Goal: Task Accomplishment & Management: Complete application form

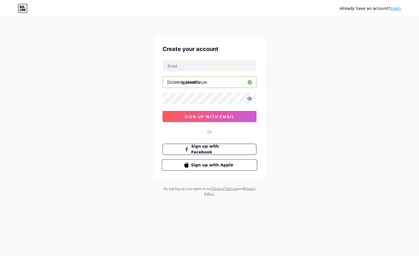
click at [216, 165] on span "Sign up with Apple" at bounding box center [213, 165] width 44 height 6
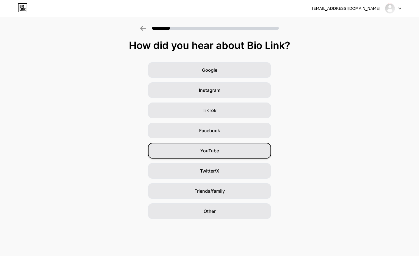
click at [219, 151] on div "YouTube" at bounding box center [209, 151] width 123 height 16
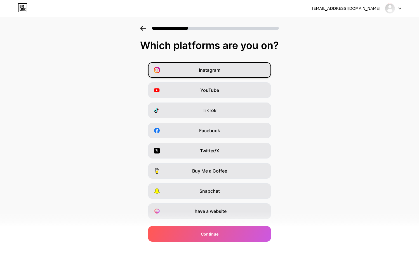
click at [260, 73] on div "Instagram" at bounding box center [209, 70] width 123 height 16
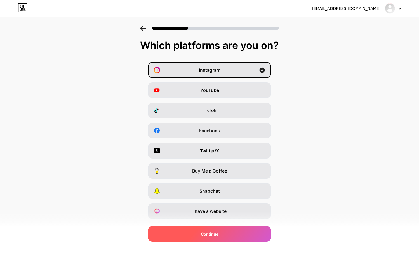
click at [240, 235] on div "Continue" at bounding box center [209, 234] width 123 height 16
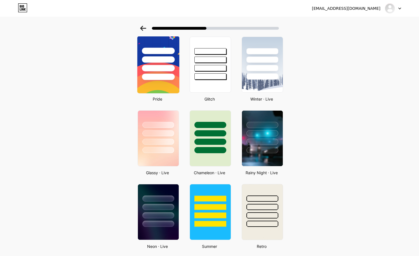
scroll to position [118, 0]
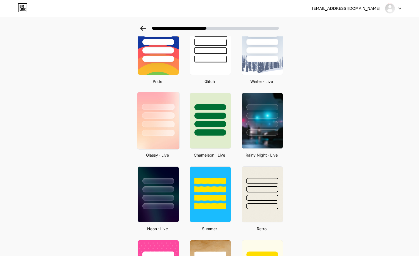
click at [171, 142] on img at bounding box center [158, 120] width 42 height 57
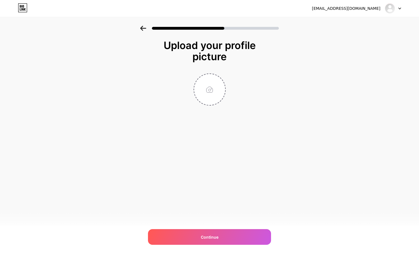
scroll to position [0, 0]
click at [206, 87] on input "file" at bounding box center [209, 89] width 31 height 31
type input "C:\fakepath\Glam With Style Logo.png"
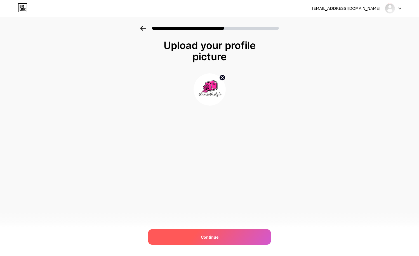
click at [260, 234] on div "Continue" at bounding box center [209, 237] width 123 height 16
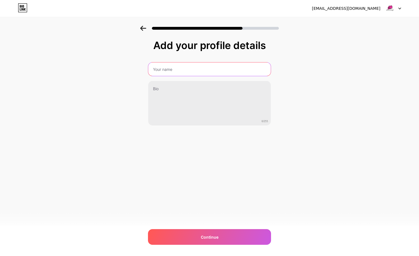
click at [242, 71] on input "text" at bounding box center [209, 68] width 123 height 13
type input "g"
type input "F"
type input "Fashion + Beauty"
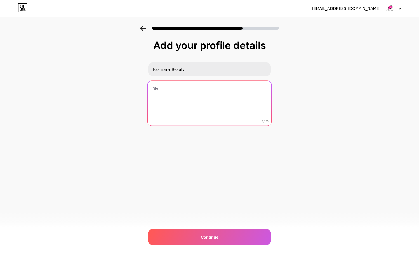
click at [224, 92] on textarea at bounding box center [210, 104] width 124 height 46
paste textarea "Combining the art of self-care with modern style, Glam With Style offers beauty…"
type textarea "Combining the art of self-care with modern style, Glam With Style offers beauty…"
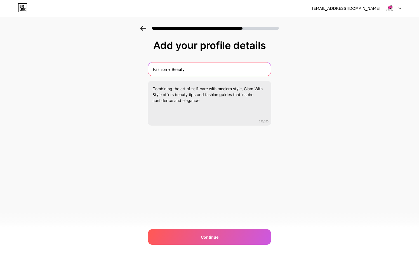
click at [188, 70] on input "Fashion + Beauty" at bounding box center [209, 68] width 123 height 13
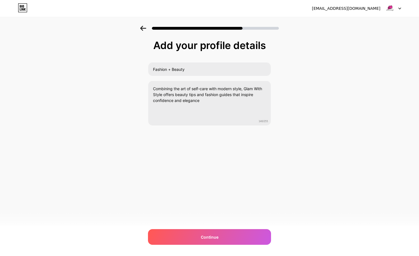
click at [183, 228] on div "29bxzppjv6@privaterelay.appleid.com Logout Link Copied Add your profile details…" at bounding box center [209, 128] width 419 height 256
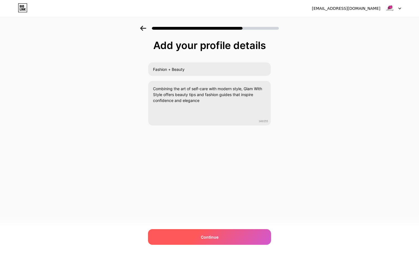
click at [186, 238] on div "Continue" at bounding box center [209, 237] width 123 height 16
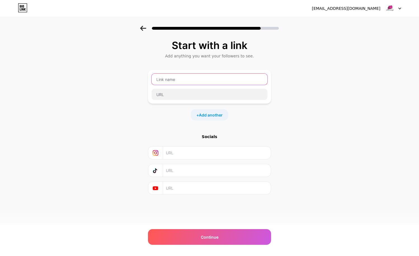
click at [236, 78] on input "text" at bounding box center [210, 79] width 116 height 11
type input "Pinterest"
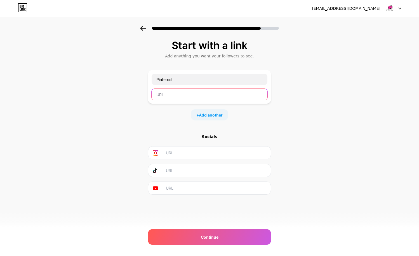
click at [190, 93] on input "text" at bounding box center [210, 94] width 116 height 11
paste input "https://www.pinterest.com/EverydayGlamCo/_created/"
type input "https://www.pinterest.com/EverydayGlamCo/_created/"
click at [209, 157] on input "text" at bounding box center [217, 152] width 102 height 13
paste input "https://www.instagram.com/postwithpurpose_67/"
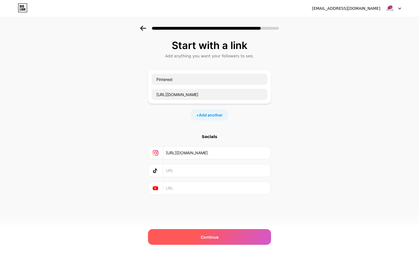
type input "https://www.instagram.com/postwithpurpose_67/"
click at [217, 240] on div "Continue" at bounding box center [209, 237] width 123 height 16
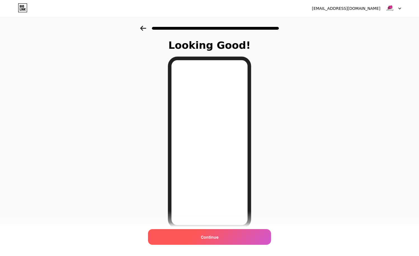
click at [235, 235] on div "Continue" at bounding box center [209, 237] width 123 height 16
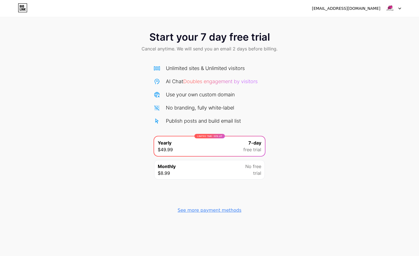
click at [235, 212] on div "See more payment methods" at bounding box center [210, 210] width 64 height 7
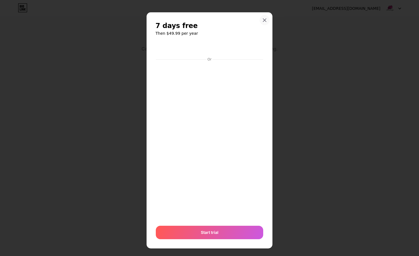
click at [265, 22] on icon at bounding box center [265, 20] width 4 height 4
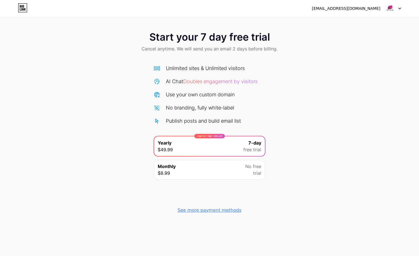
click at [193, 172] on div "Monthly $8.99 No free trial" at bounding box center [209, 170] width 111 height 20
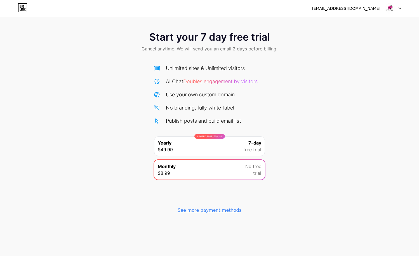
click at [399, 8] on icon at bounding box center [400, 9] width 3 height 2
click at [24, 5] on icon at bounding box center [22, 6] width 1 height 3
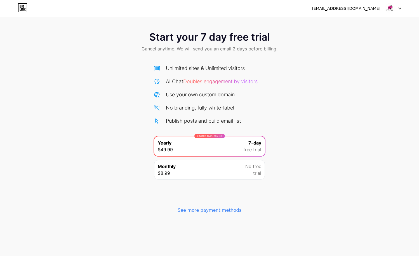
click at [24, 5] on icon at bounding box center [22, 6] width 1 height 3
click at [346, 9] on div "29bxzppjv6@privaterelay.appleid.com" at bounding box center [346, 9] width 69 height 6
click at [392, 8] on img at bounding box center [390, 8] width 11 height 11
click at [368, 29] on li "Logout" at bounding box center [366, 22] width 69 height 15
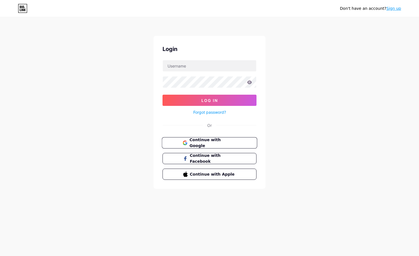
click at [219, 144] on span "Continue with Google" at bounding box center [213, 143] width 47 height 12
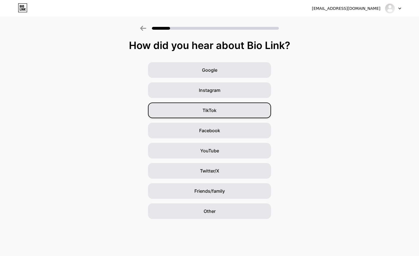
click at [230, 112] on div "TikTok" at bounding box center [209, 110] width 123 height 16
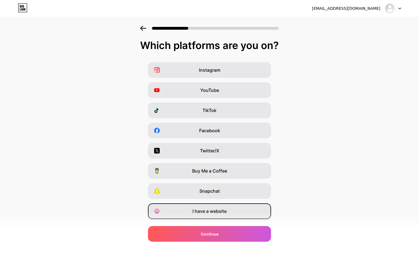
click at [249, 212] on div "I have a website" at bounding box center [209, 211] width 123 height 16
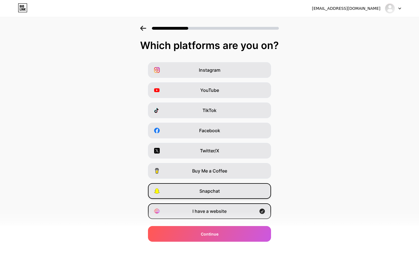
click at [248, 192] on div "Snapchat" at bounding box center [209, 191] width 123 height 16
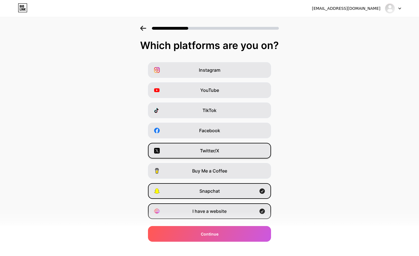
click at [242, 148] on div "Twitter/X" at bounding box center [209, 151] width 123 height 16
click at [244, 190] on div "Snapchat" at bounding box center [209, 191] width 123 height 16
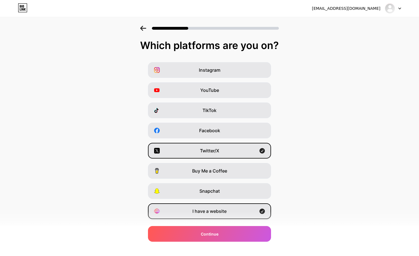
click at [242, 212] on div "I have a website" at bounding box center [209, 211] width 123 height 16
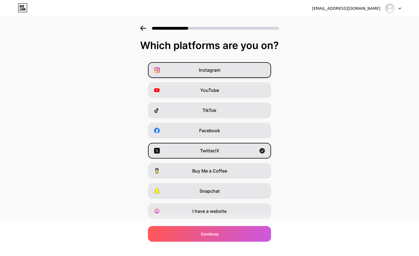
click at [243, 71] on div "Instagram" at bounding box center [209, 70] width 123 height 16
click at [237, 154] on div "Twitter/X" at bounding box center [209, 151] width 123 height 16
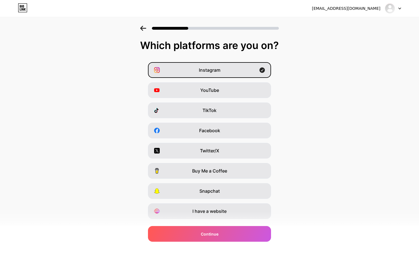
click at [233, 101] on div "Instagram YouTube TikTok Facebook Twitter/X Buy Me a Coffee Snapchat I have a w…" at bounding box center [210, 140] width 414 height 157
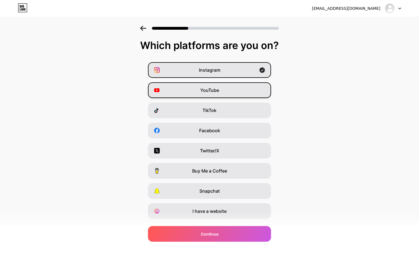
click at [233, 93] on div "YouTube" at bounding box center [209, 90] width 123 height 16
click at [230, 106] on div "TikTok" at bounding box center [209, 110] width 123 height 16
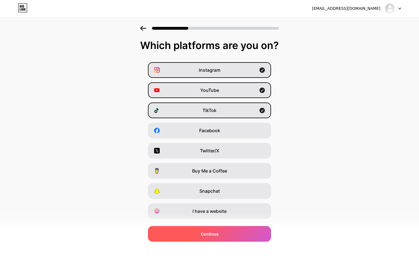
click at [219, 229] on div "Continue" at bounding box center [209, 234] width 123 height 16
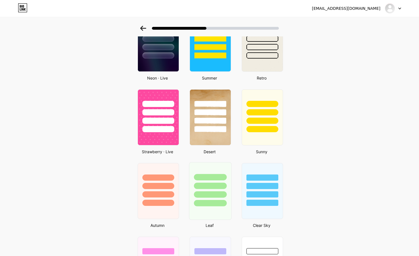
scroll to position [232, 0]
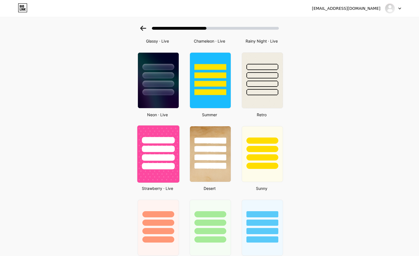
click at [174, 149] on div at bounding box center [158, 149] width 33 height 6
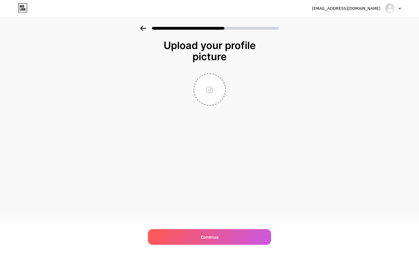
scroll to position [0, 0]
click at [204, 93] on input "file" at bounding box center [209, 89] width 31 height 31
type input "C:\fakepath\Glam With Style Logo.png"
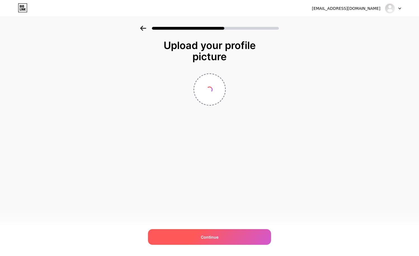
click at [244, 240] on div "Continue" at bounding box center [209, 237] width 123 height 16
click at [247, 239] on div "Continue" at bounding box center [209, 237] width 123 height 16
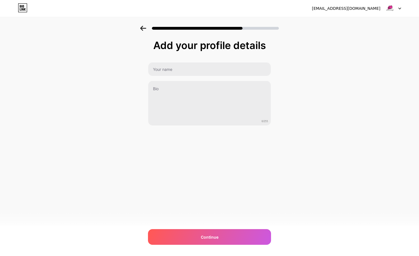
click at [247, 239] on div "Continue" at bounding box center [209, 237] width 123 height 16
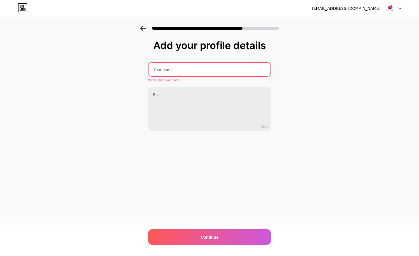
click at [237, 69] on input "text" at bounding box center [210, 69] width 122 height 13
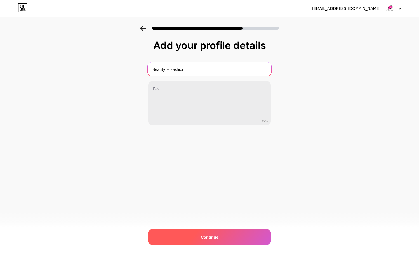
type input "Beauty + Fashion"
click at [258, 232] on div "Continue" at bounding box center [209, 237] width 123 height 16
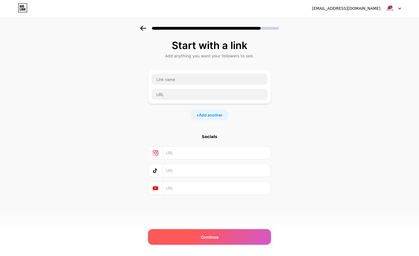
click at [232, 240] on div "Continue" at bounding box center [209, 237] width 123 height 16
